Goal: Check status

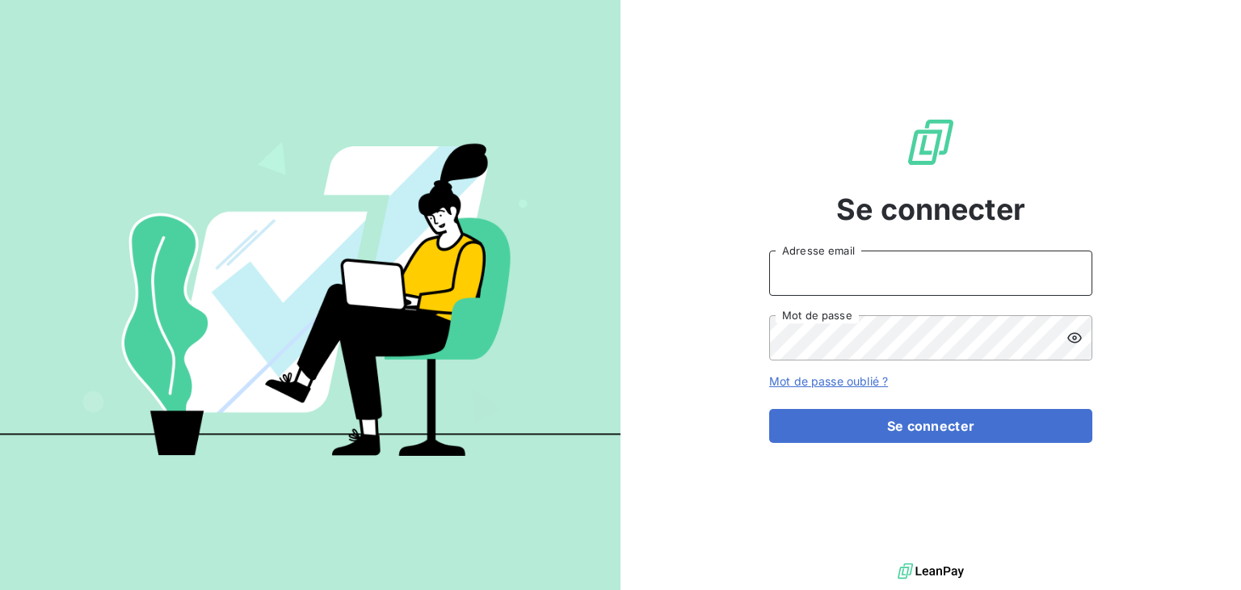
click at [848, 273] on input "Adresse email" at bounding box center [930, 273] width 323 height 45
type input "cjousset@litov-oenologie.fr"
click at [769, 409] on button "Se connecter" at bounding box center [930, 426] width 323 height 34
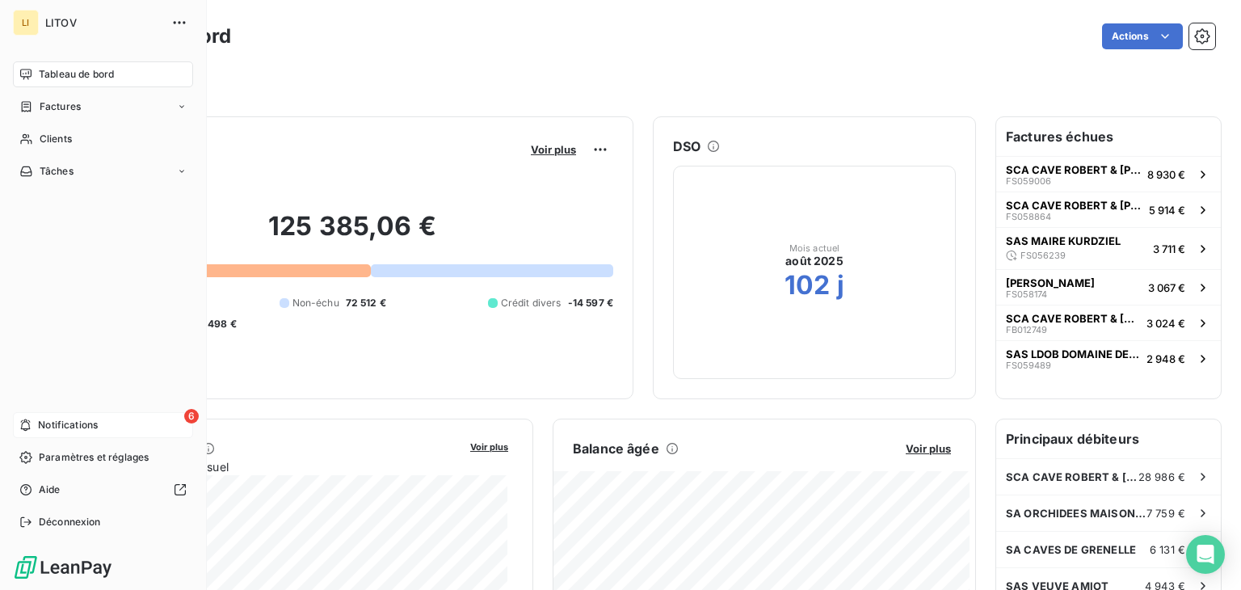
click at [52, 427] on span "Notifications" at bounding box center [68, 425] width 60 height 15
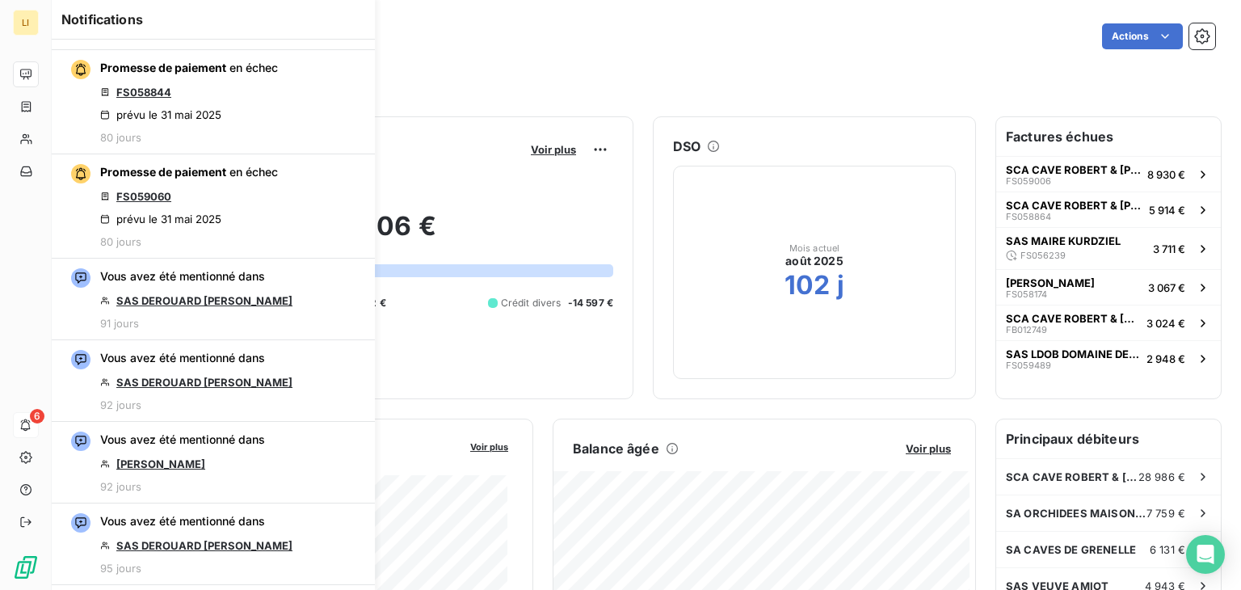
scroll to position [753, 0]
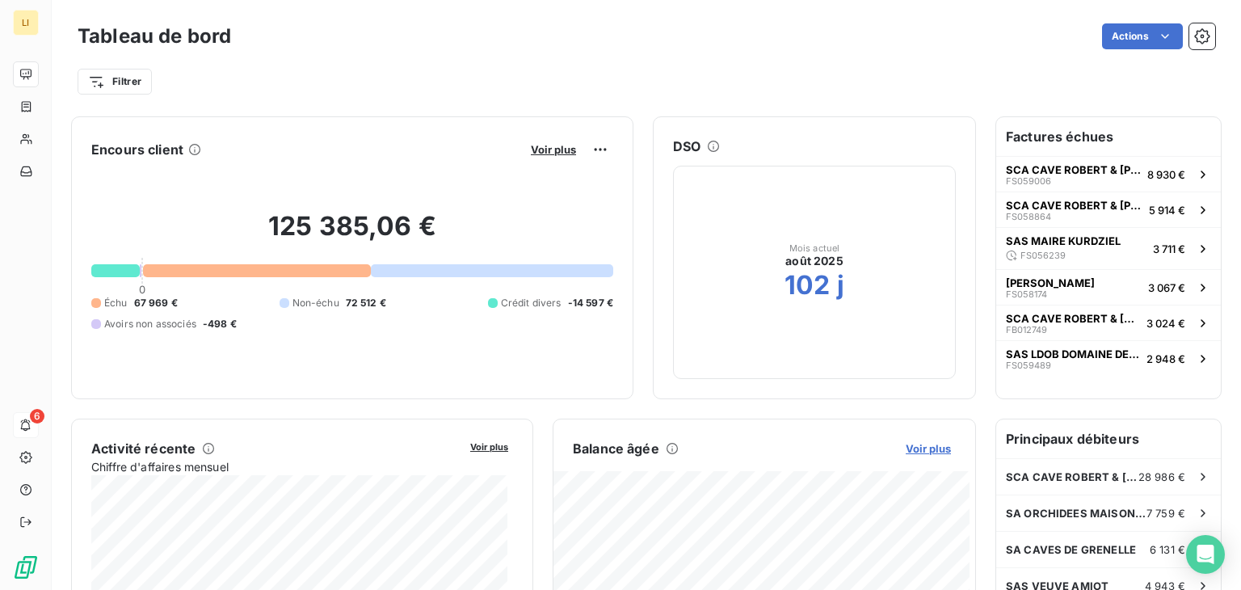
click at [921, 447] on span "Voir plus" at bounding box center [928, 448] width 45 height 13
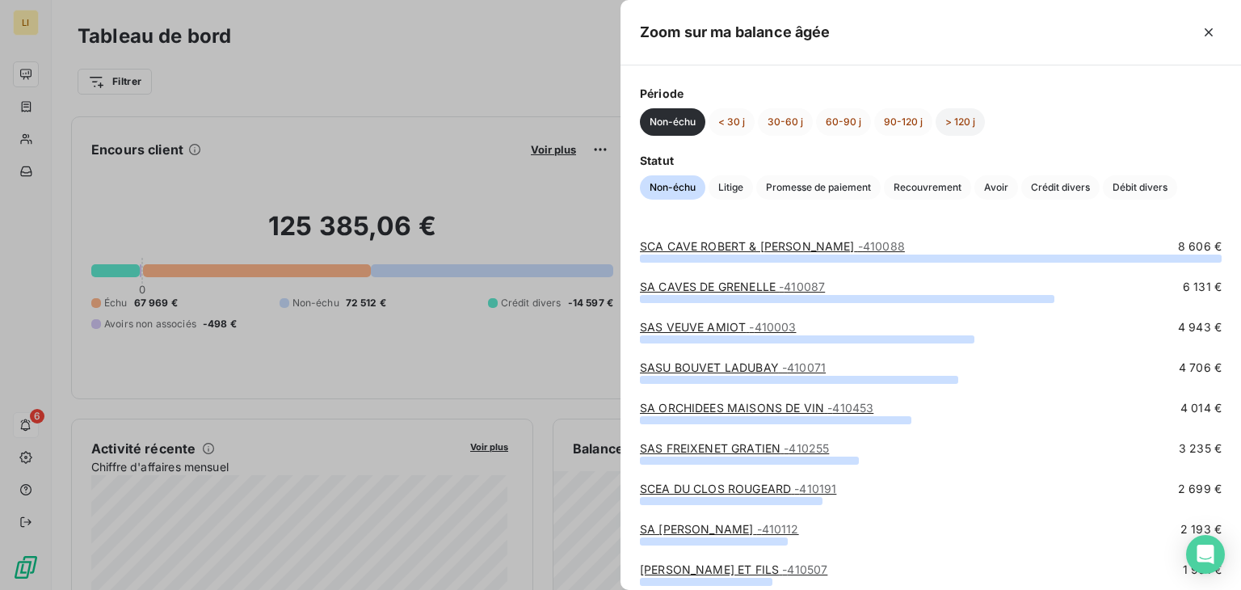
click at [970, 124] on button "> 120 j" at bounding box center [960, 121] width 49 height 27
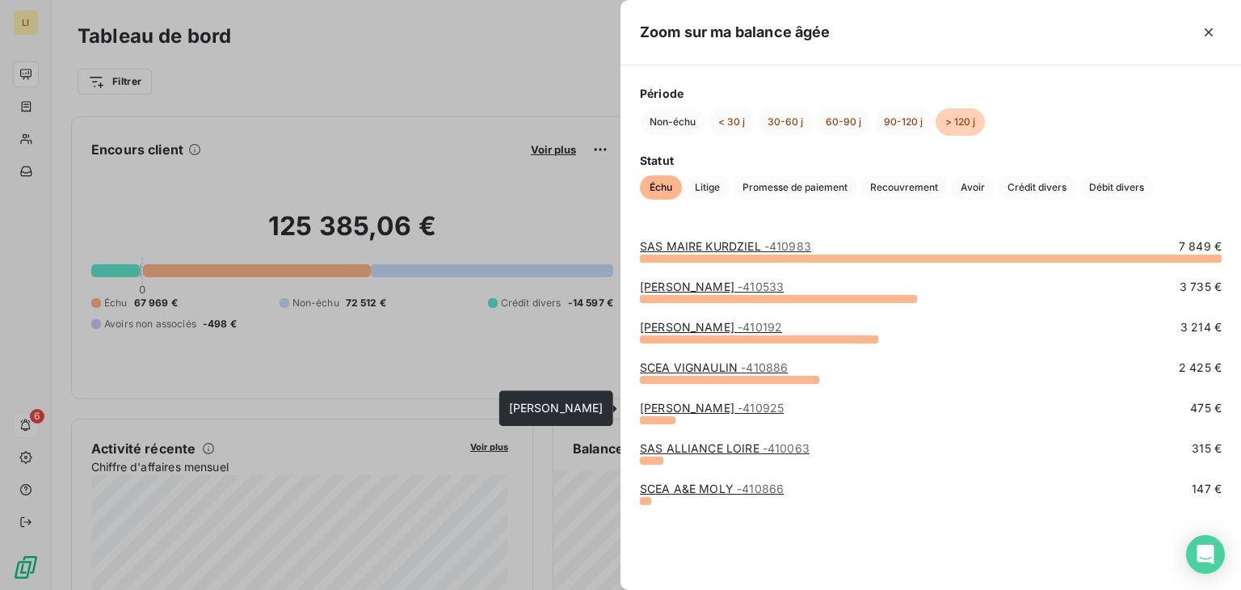
click at [736, 405] on link "[PERSON_NAME] - 410925" at bounding box center [712, 408] width 144 height 14
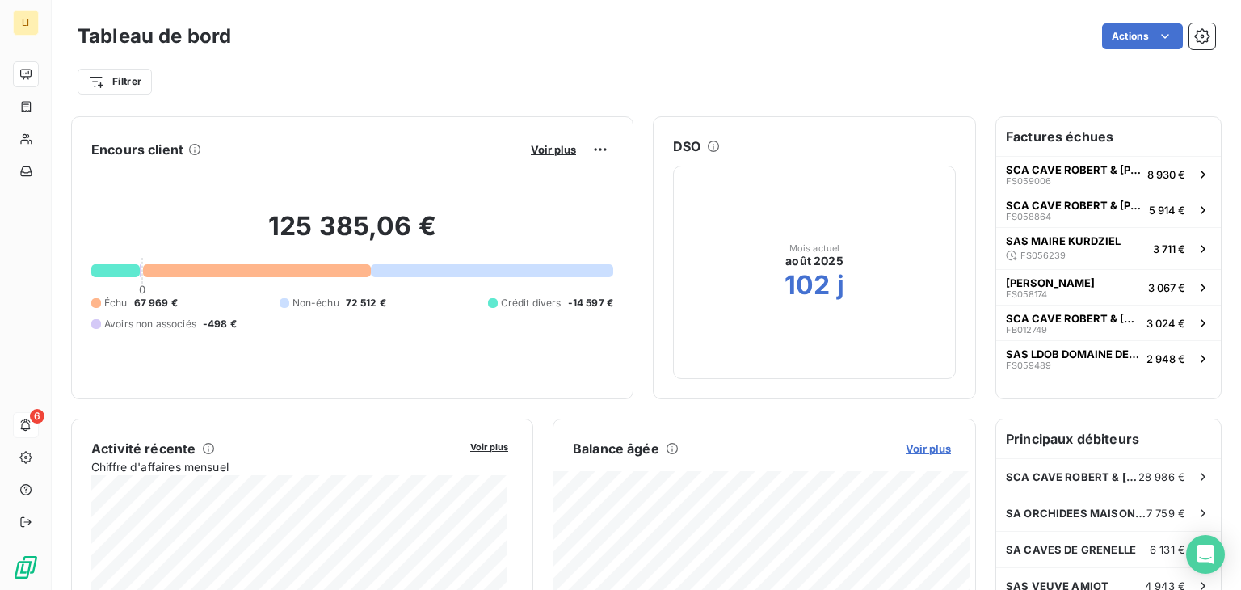
click at [928, 453] on span "Voir plus" at bounding box center [928, 448] width 45 height 13
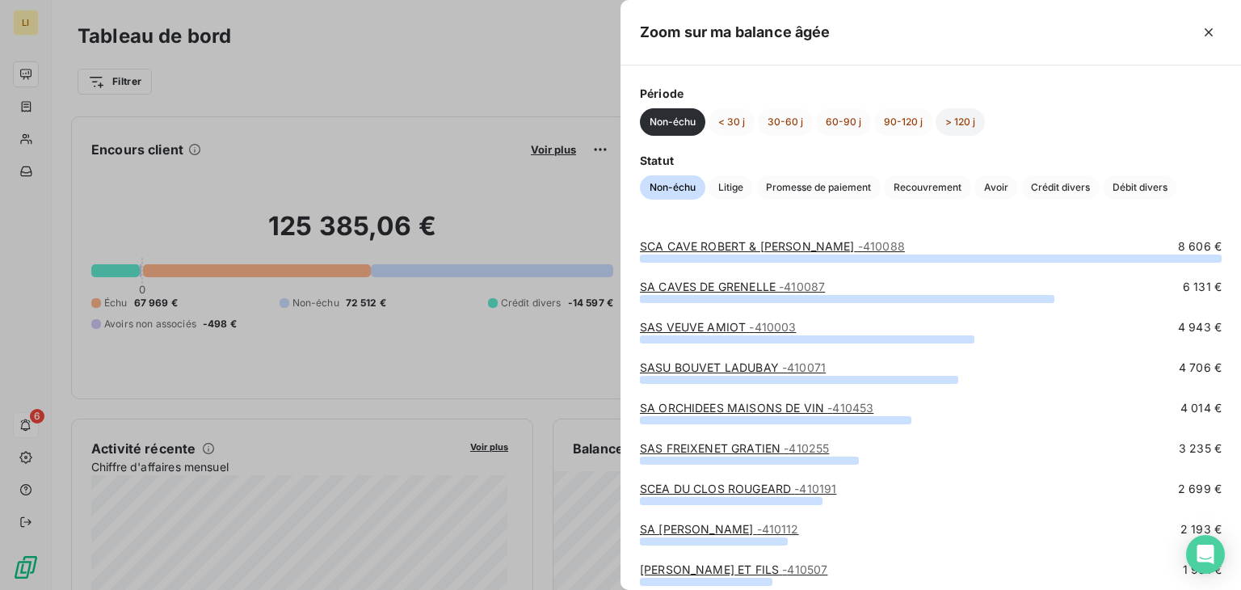
click at [946, 113] on button "> 120 j" at bounding box center [960, 121] width 49 height 27
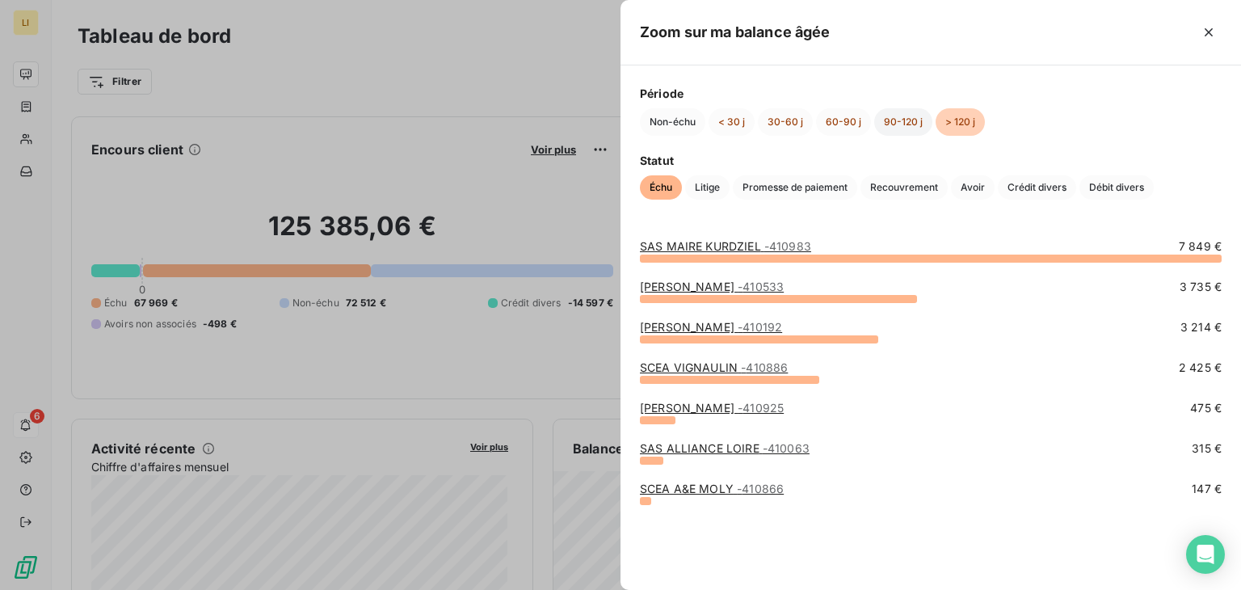
click at [904, 120] on button "90-120 j" at bounding box center [903, 121] width 58 height 27
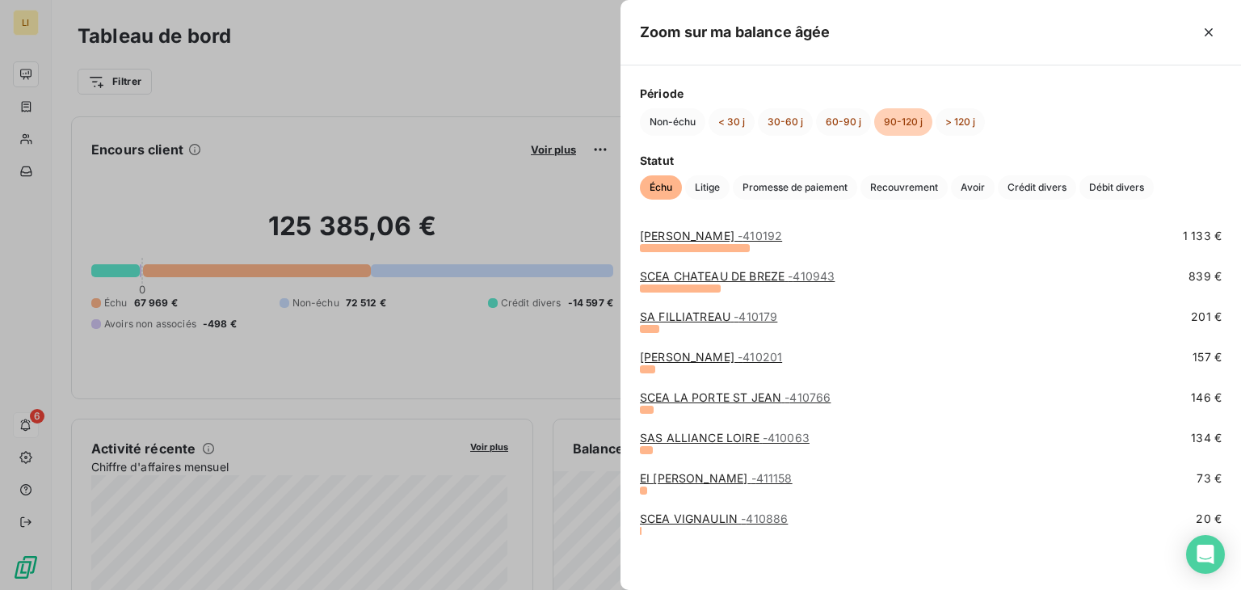
scroll to position [50, 0]
click at [845, 114] on button "60-90 j" at bounding box center [843, 121] width 55 height 27
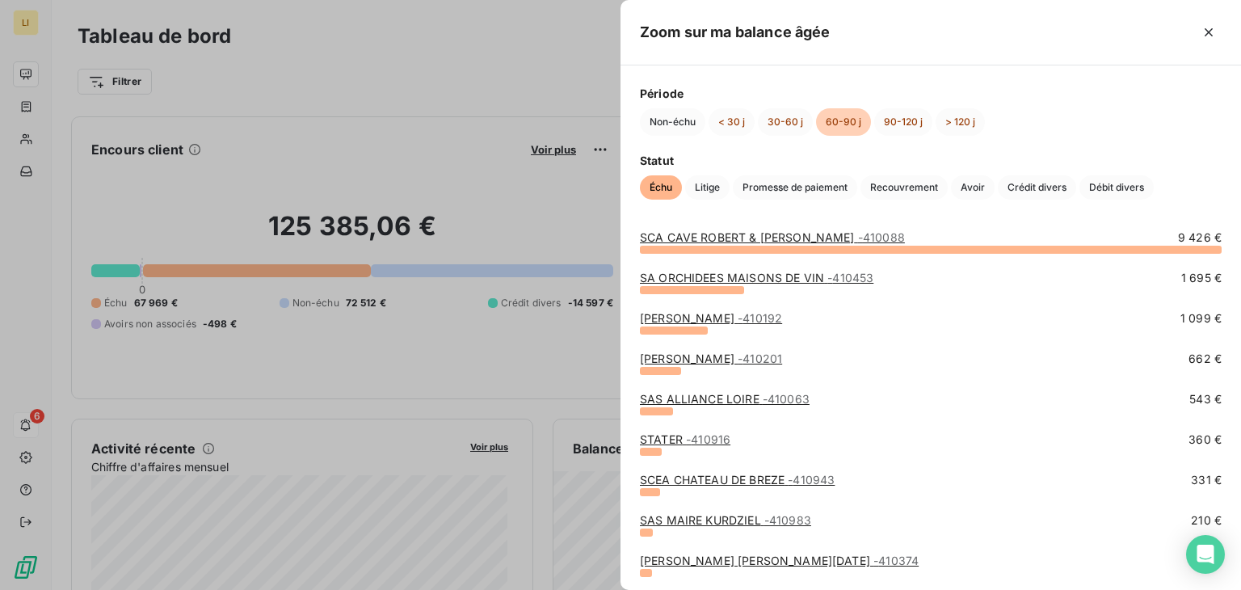
scroll to position [0, 0]
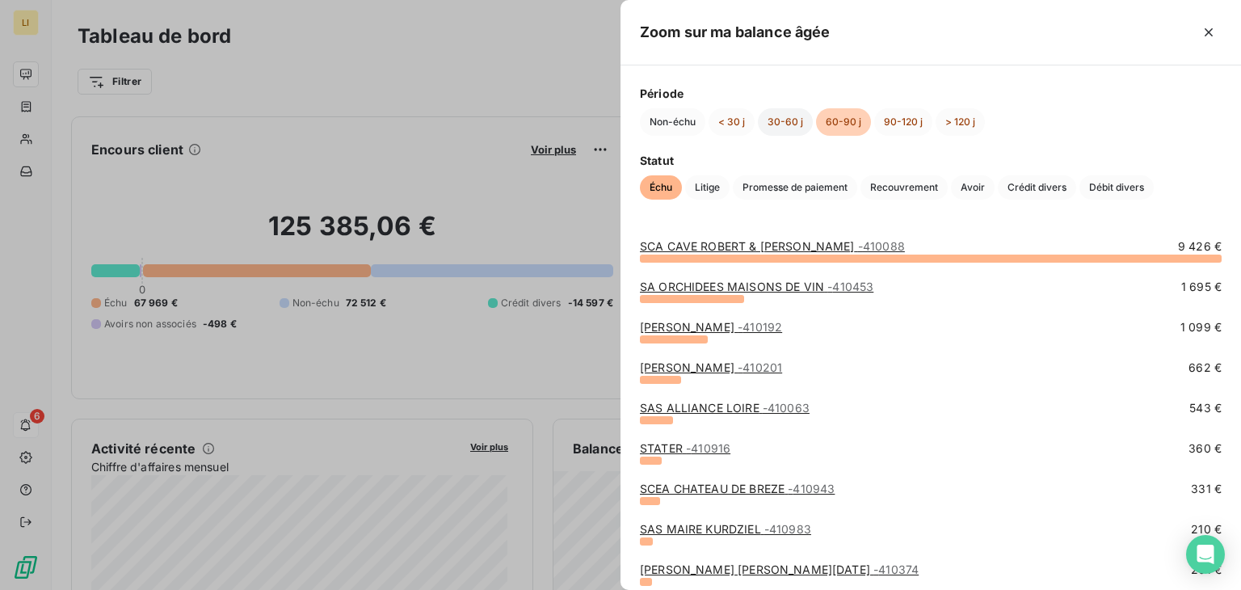
click at [786, 115] on button "30-60 j" at bounding box center [785, 121] width 55 height 27
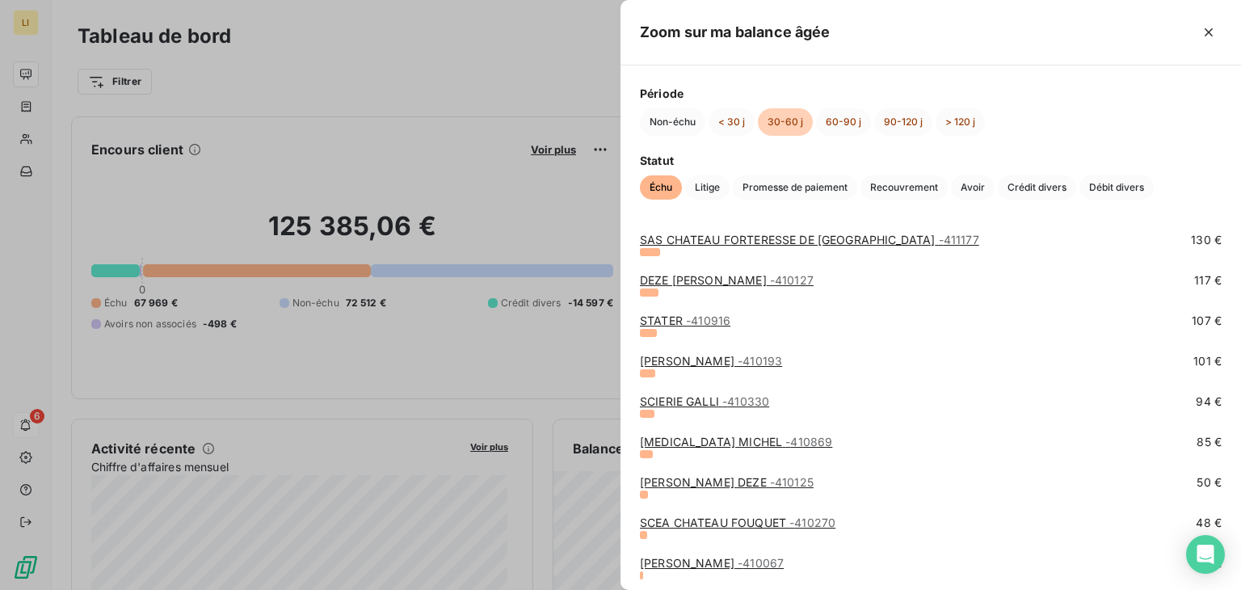
scroll to position [617, 0]
